Goal: Navigation & Orientation: Find specific page/section

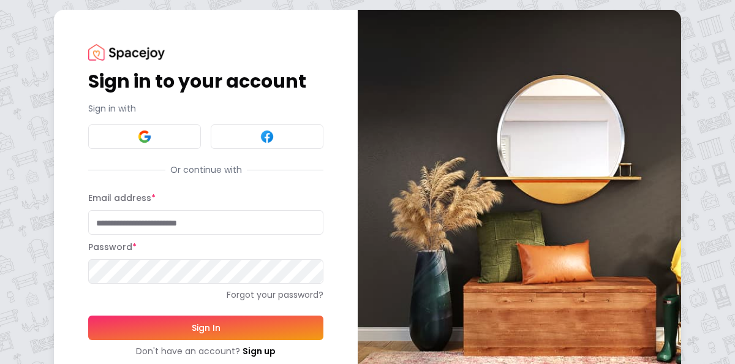
click at [171, 219] on input "Email address *" at bounding box center [205, 222] width 235 height 24
click at [147, 139] on img at bounding box center [144, 136] width 15 height 15
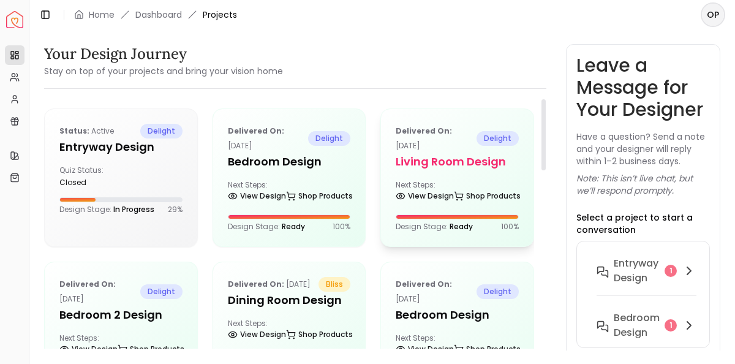
click at [427, 173] on div "Delivered on: [DATE] delight Living Room design Next Steps: View Design Shop Pr…" at bounding box center [457, 177] width 152 height 137
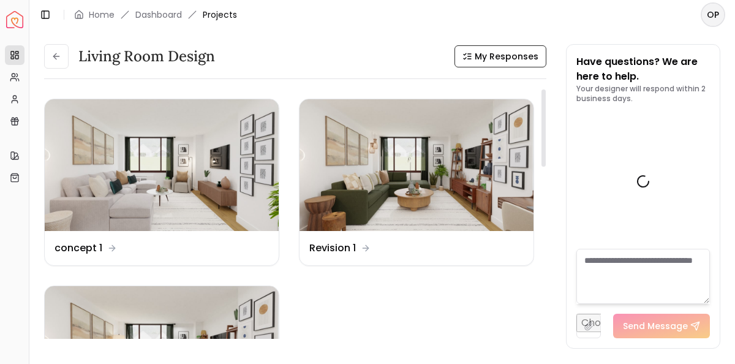
scroll to position [2722, 0]
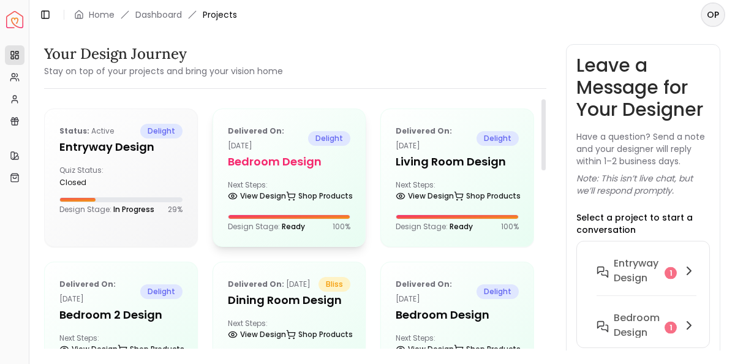
click at [290, 160] on h5 "Bedroom design" at bounding box center [289, 161] width 123 height 17
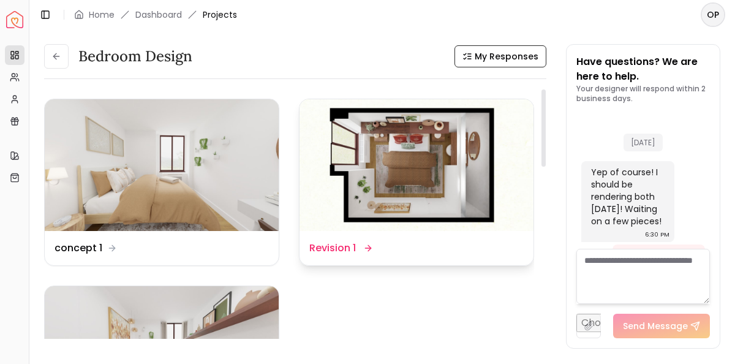
scroll to position [5553, 0]
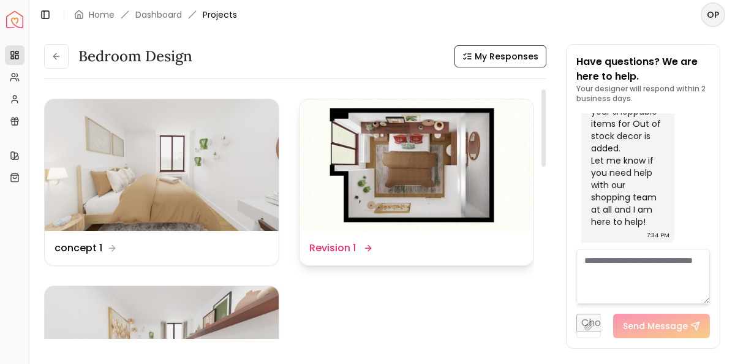
click at [406, 184] on img at bounding box center [416, 165] width 234 height 132
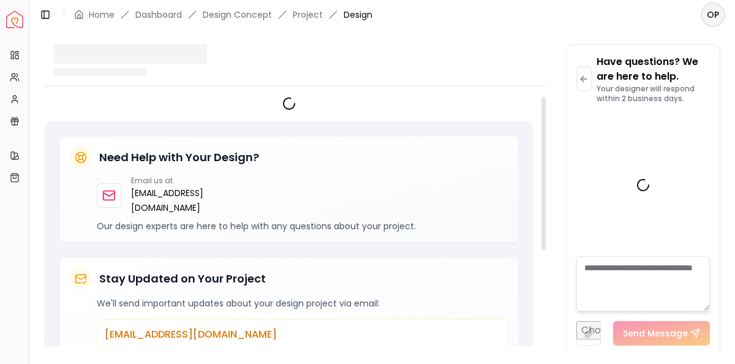
scroll to position [5543, 0]
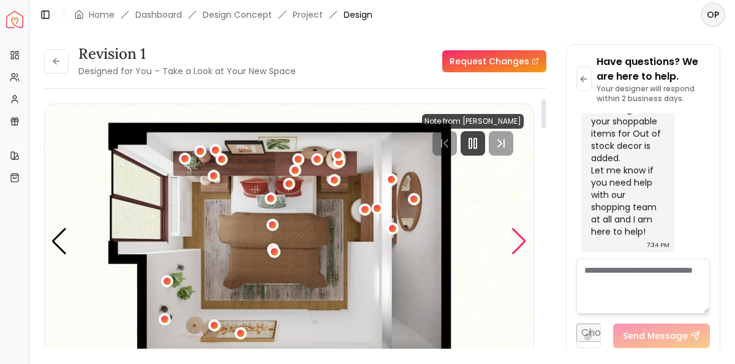
click at [525, 247] on div "Next slide" at bounding box center [519, 241] width 17 height 27
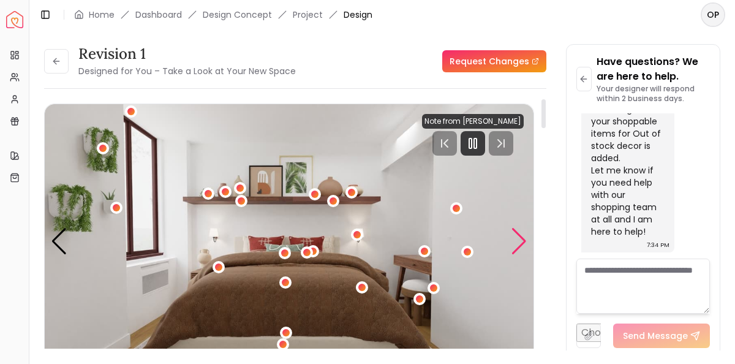
click at [514, 240] on div "Next slide" at bounding box center [519, 241] width 17 height 27
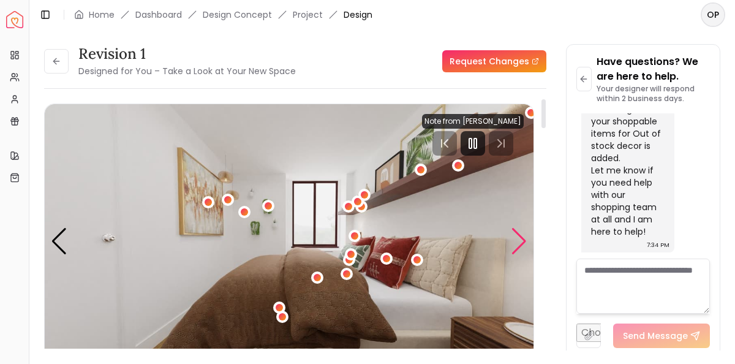
click at [517, 249] on div "Next slide" at bounding box center [519, 241] width 17 height 27
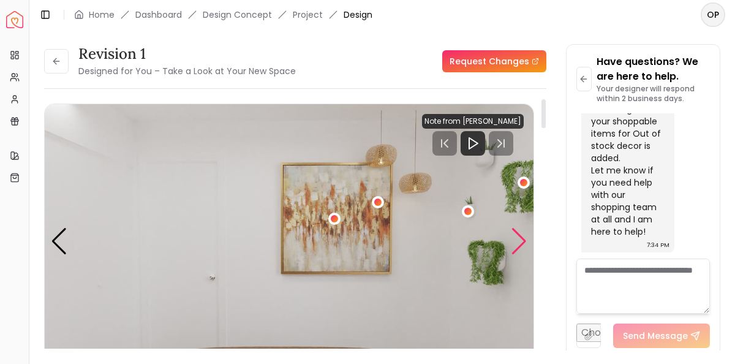
click at [518, 243] on div "Next slide" at bounding box center [519, 241] width 17 height 27
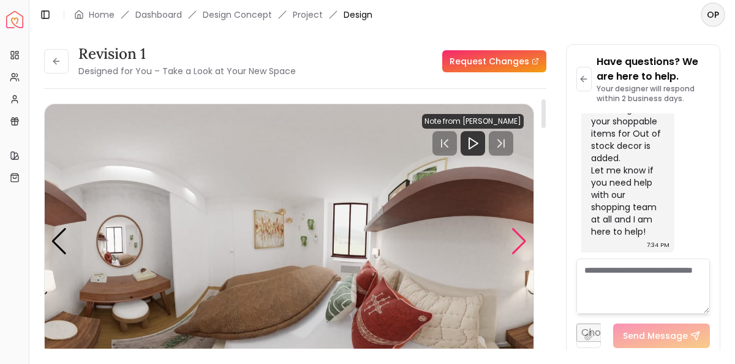
click at [520, 247] on div "Next slide" at bounding box center [519, 241] width 17 height 27
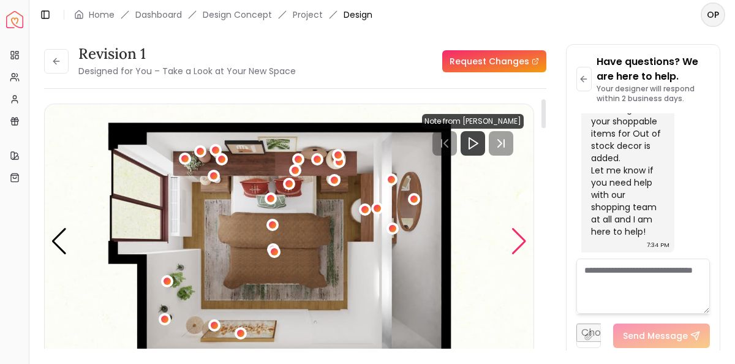
click at [520, 247] on div "Next slide" at bounding box center [519, 241] width 17 height 27
